Goal: Transaction & Acquisition: Purchase product/service

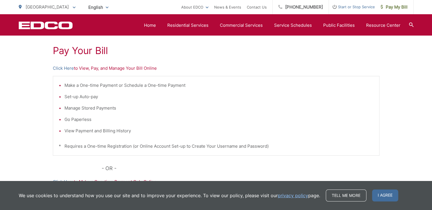
scroll to position [103, 0]
click at [151, 25] on link "Home" at bounding box center [150, 25] width 12 height 7
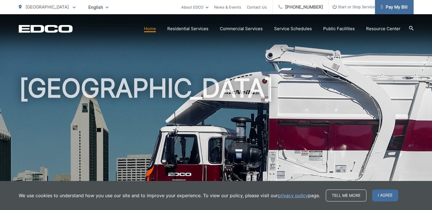
click at [394, 4] on span "Pay My Bill" at bounding box center [394, 7] width 27 height 7
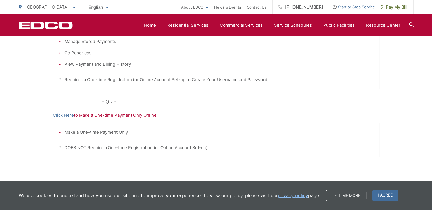
scroll to position [172, 0]
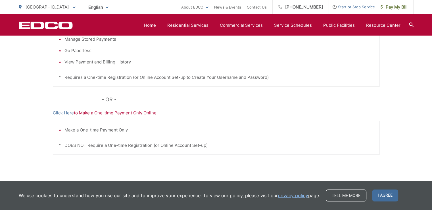
drag, startPoint x: 147, startPoint y: 120, endPoint x: 123, endPoint y: 220, distance: 103.5
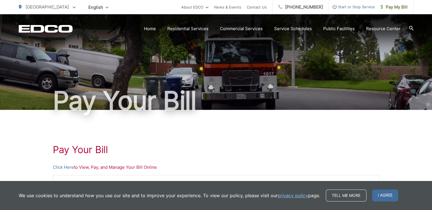
scroll to position [2, 0]
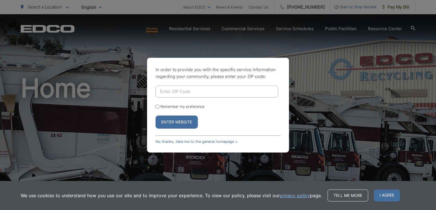
click at [298, 41] on div "In order to provide you with the specific service information regarding your co…" at bounding box center [218, 105] width 436 height 210
drag, startPoint x: 280, startPoint y: 97, endPoint x: 169, endPoint y: 109, distance: 111.7
click at [169, 109] on form "Remember my preference Enter Website" at bounding box center [218, 107] width 125 height 43
click at [168, 141] on link "No thanks, take me to the general homepage >" at bounding box center [197, 141] width 82 height 4
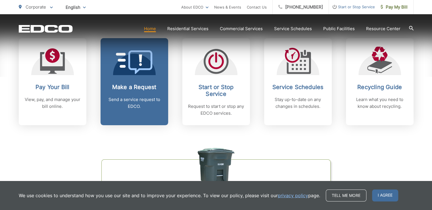
scroll to position [248, 0]
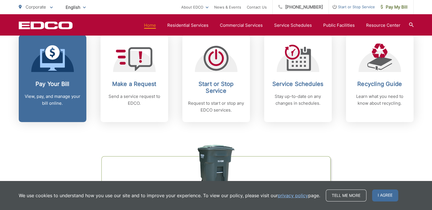
click at [61, 67] on icon at bounding box center [52, 60] width 25 height 22
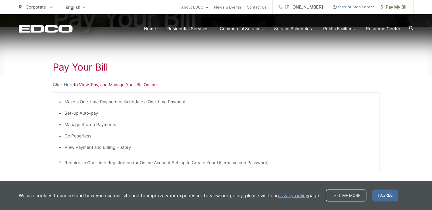
scroll to position [89, 0]
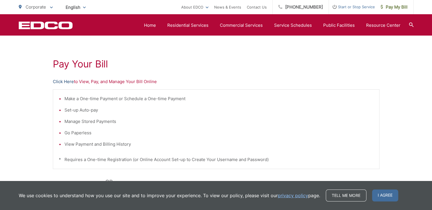
click at [63, 81] on link "Click Here" at bounding box center [63, 81] width 21 height 7
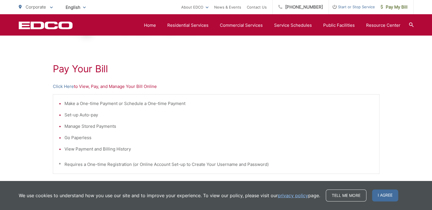
scroll to position [90, 0]
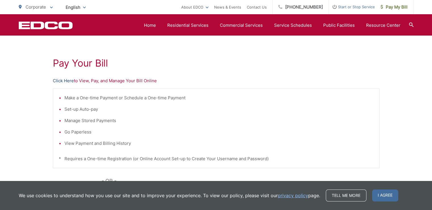
click at [62, 80] on link "Click Here" at bounding box center [63, 80] width 21 height 7
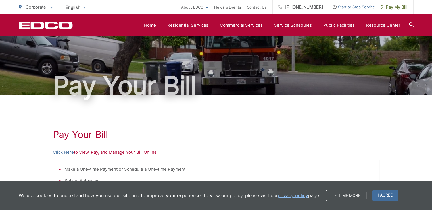
scroll to position [11, 0]
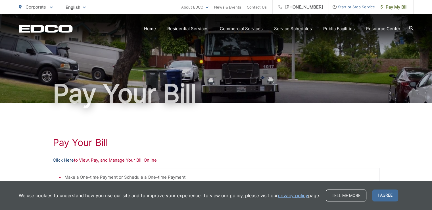
click at [62, 161] on link "Click Here" at bounding box center [63, 160] width 21 height 7
